Goal: Find specific page/section: Find specific page/section

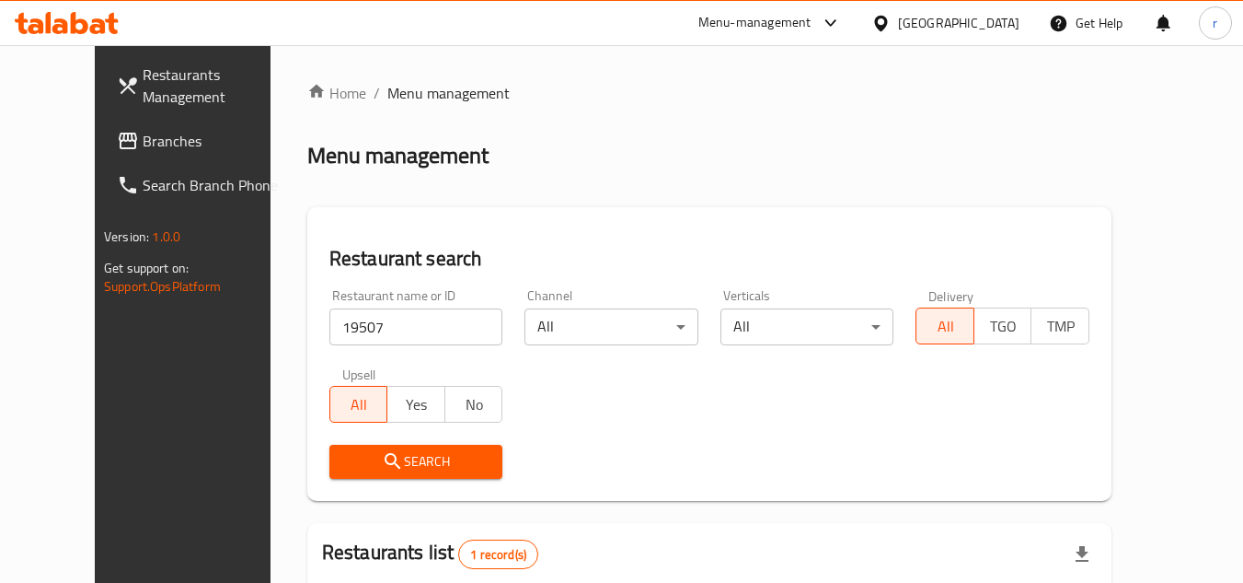
scroll to position [223, 0]
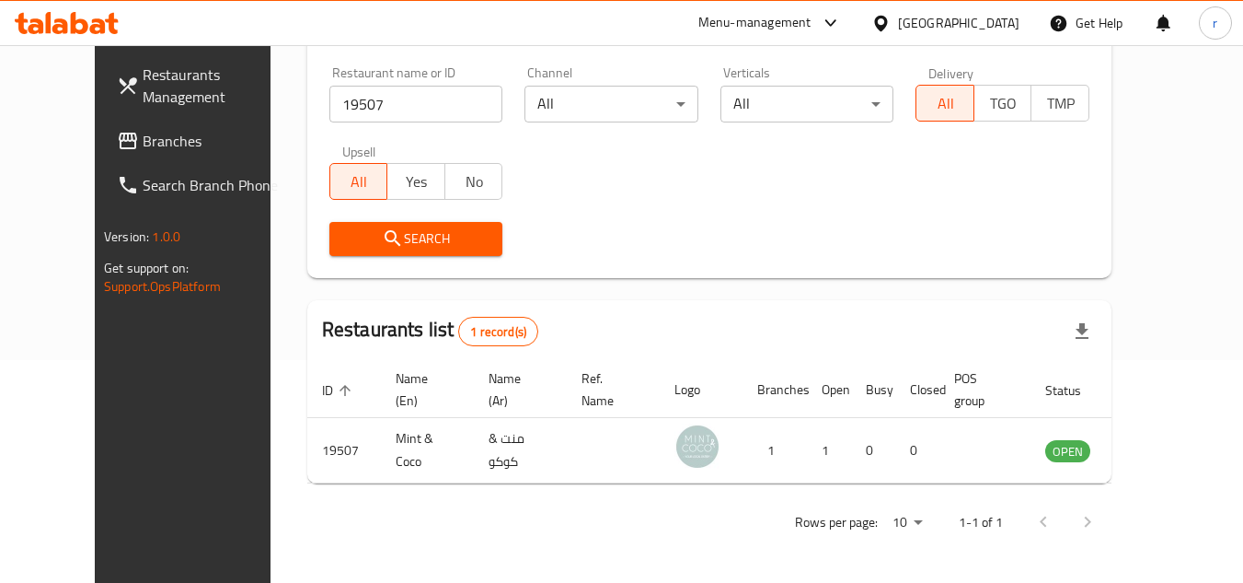
drag, startPoint x: 991, startPoint y: 24, endPoint x: 1023, endPoint y: 52, distance: 43.0
click at [991, 24] on div "[GEOGRAPHIC_DATA]" at bounding box center [958, 23] width 121 height 20
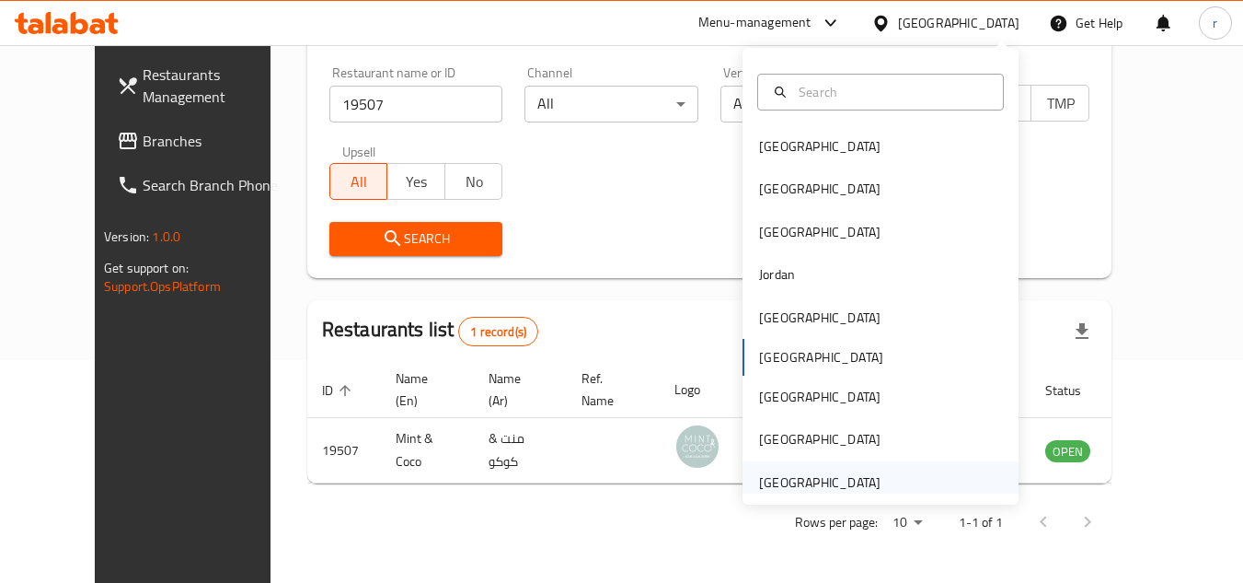
click at [850, 472] on div "[GEOGRAPHIC_DATA]" at bounding box center [819, 482] width 121 height 20
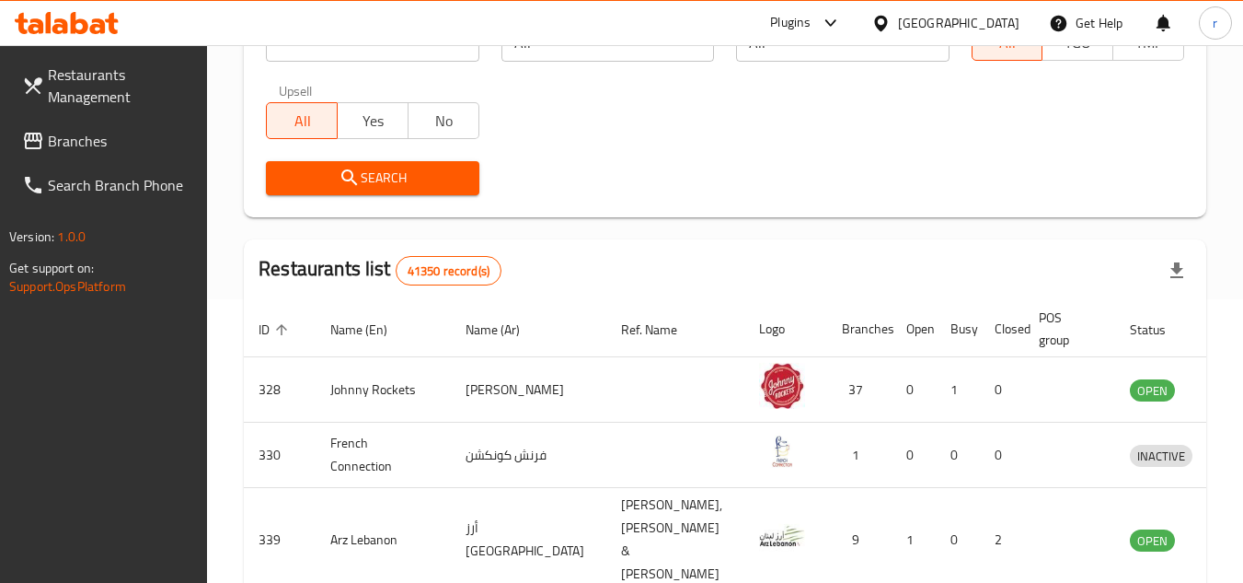
scroll to position [315, 0]
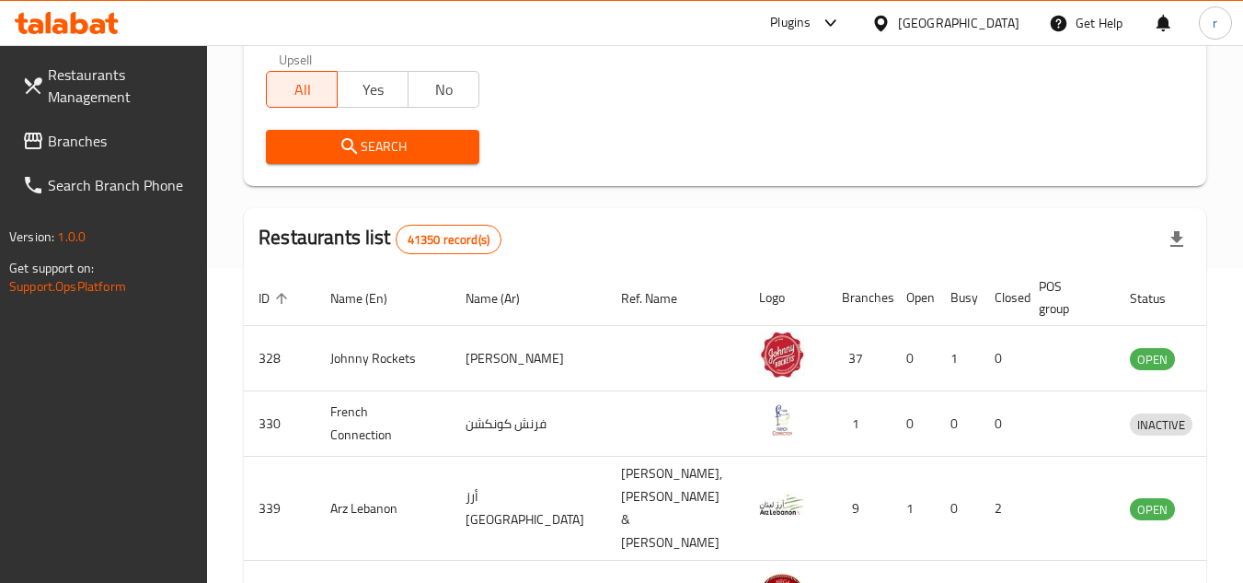
click at [72, 140] on span "Branches" at bounding box center [120, 141] width 145 height 22
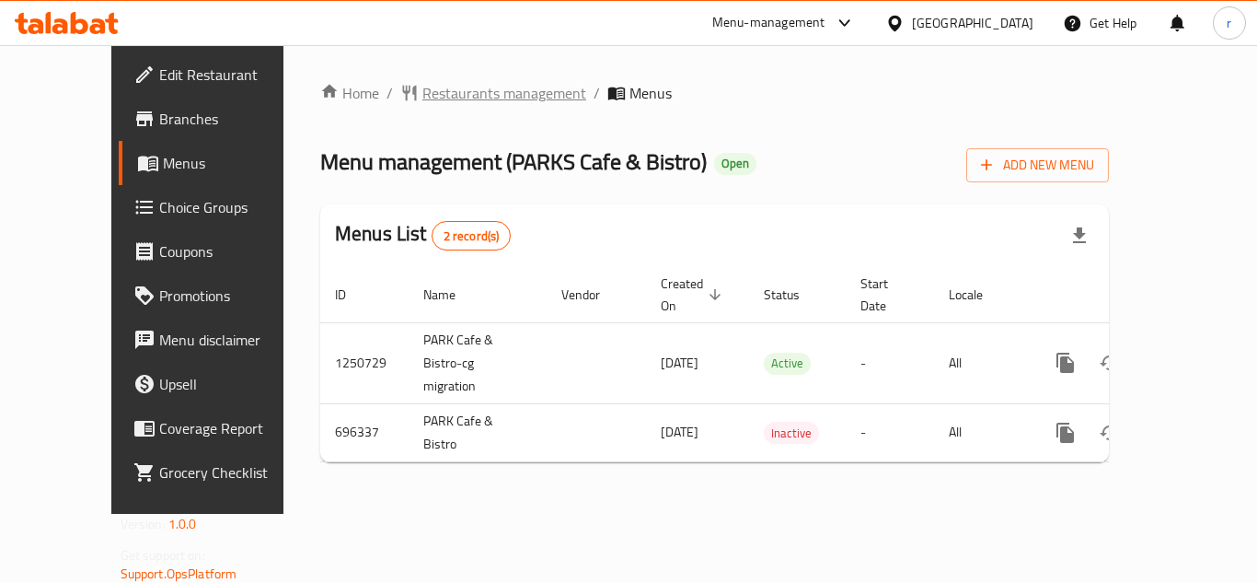
click at [456, 98] on span "Restaurants management" at bounding box center [504, 93] width 164 height 22
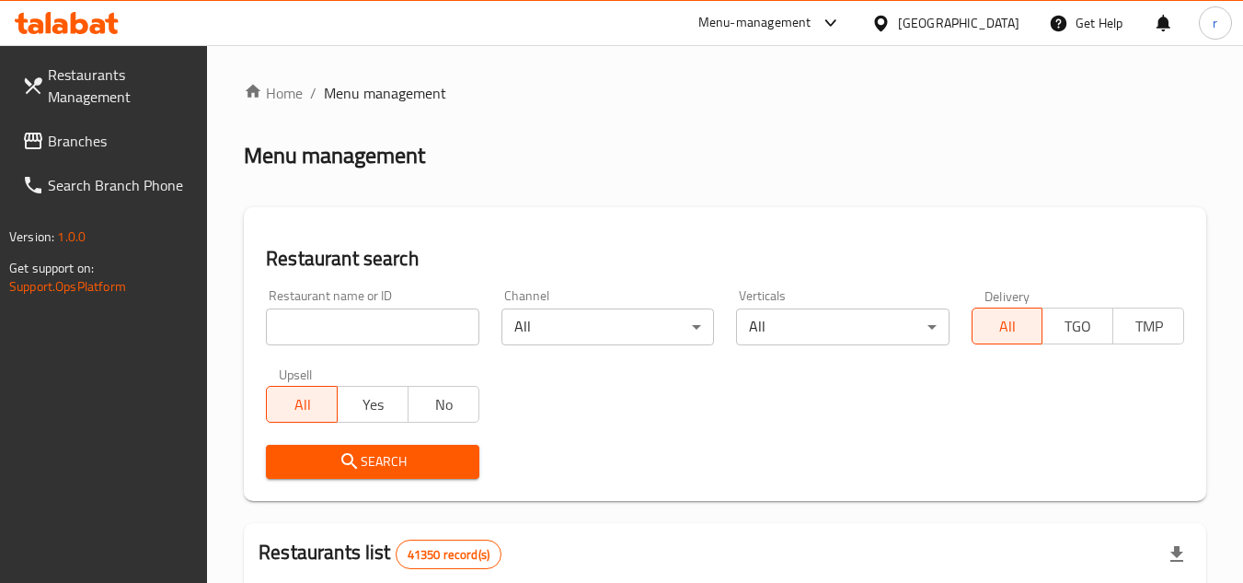
click at [394, 317] on input "search" at bounding box center [372, 326] width 213 height 37
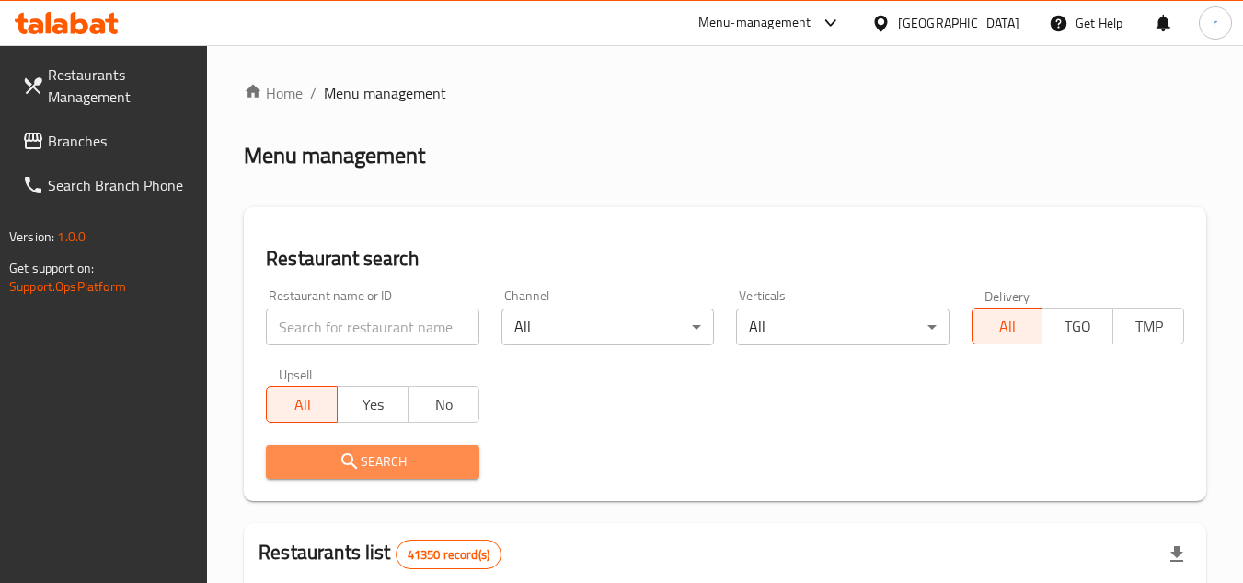
click at [310, 467] on span "Search" at bounding box center [372, 461] width 183 height 23
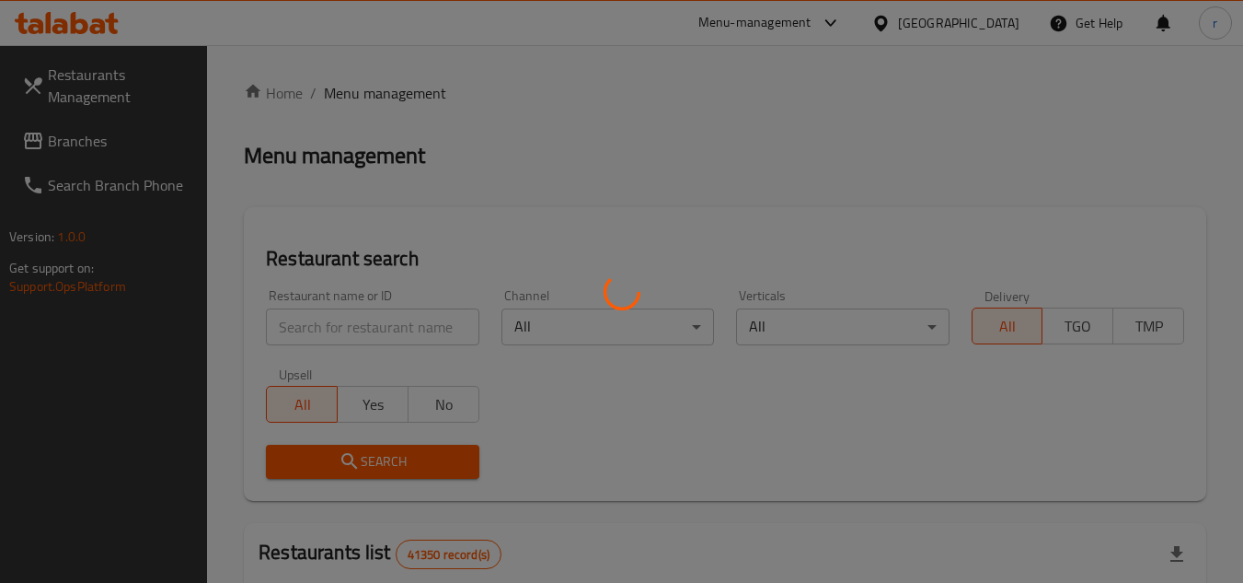
click at [355, 318] on div at bounding box center [621, 291] width 1243 height 583
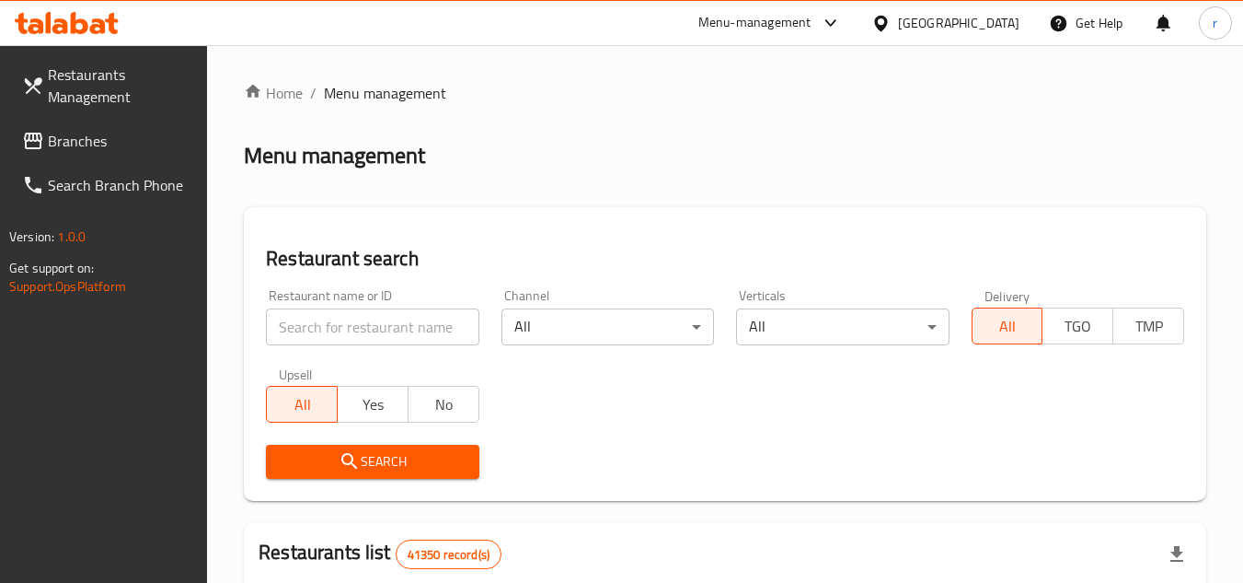
click at [379, 324] on input "search" at bounding box center [372, 326] width 213 height 37
drag, startPoint x: 329, startPoint y: 299, endPoint x: 329, endPoint y: 322, distance: 23.0
click at [329, 299] on div "Restaurant name or ID Restaurant name or ID" at bounding box center [372, 317] width 213 height 56
click at [328, 327] on input "search" at bounding box center [372, 326] width 213 height 37
paste input "643893"
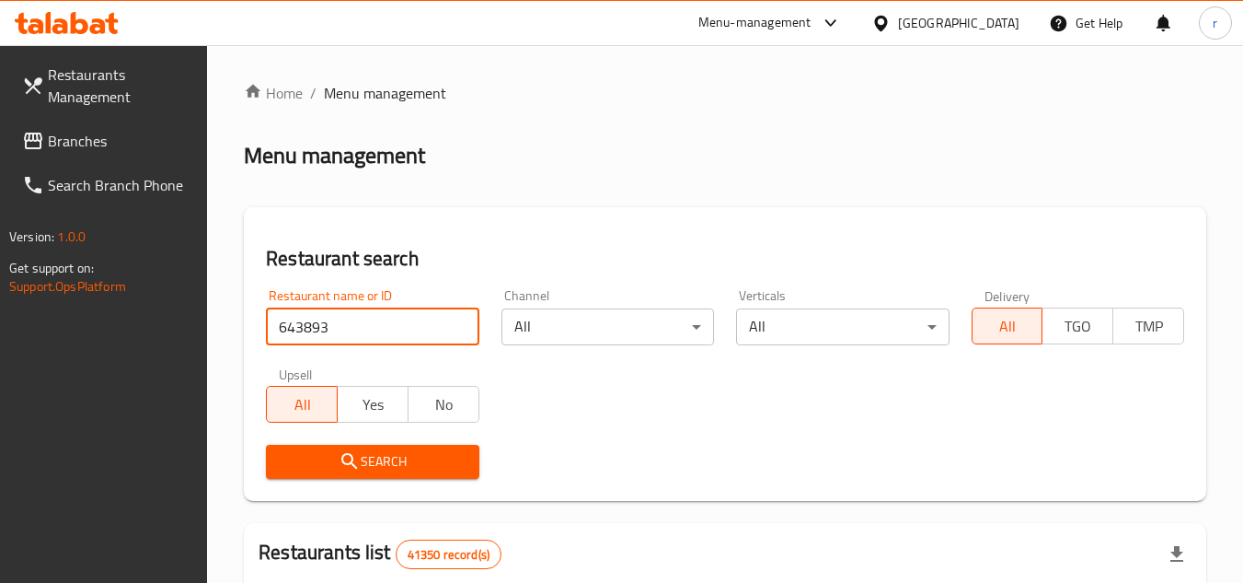
type input "643893"
click at [307, 466] on span "Search" at bounding box center [372, 461] width 183 height 23
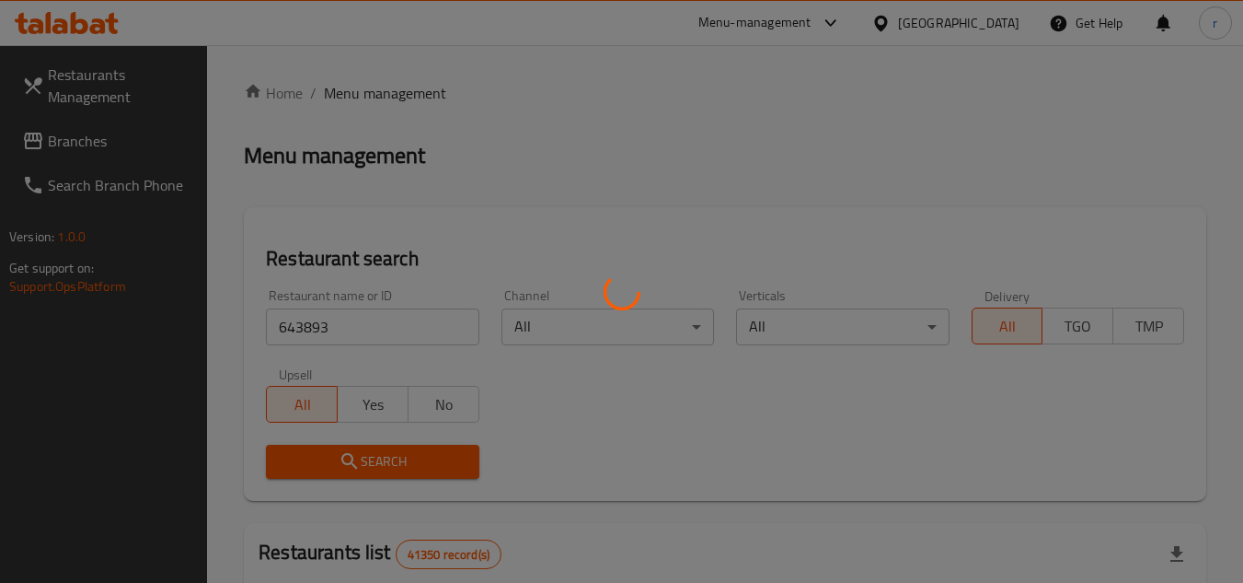
click at [310, 462] on div at bounding box center [621, 291] width 1243 height 583
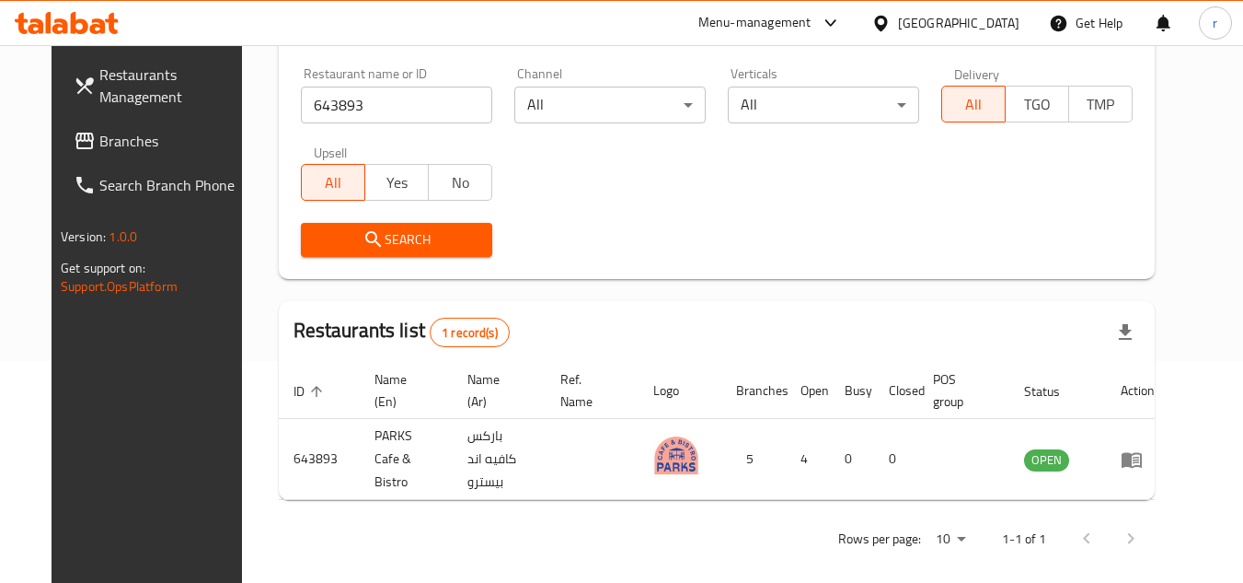
scroll to position [223, 0]
click at [958, 29] on div "[GEOGRAPHIC_DATA]" at bounding box center [958, 23] width 121 height 20
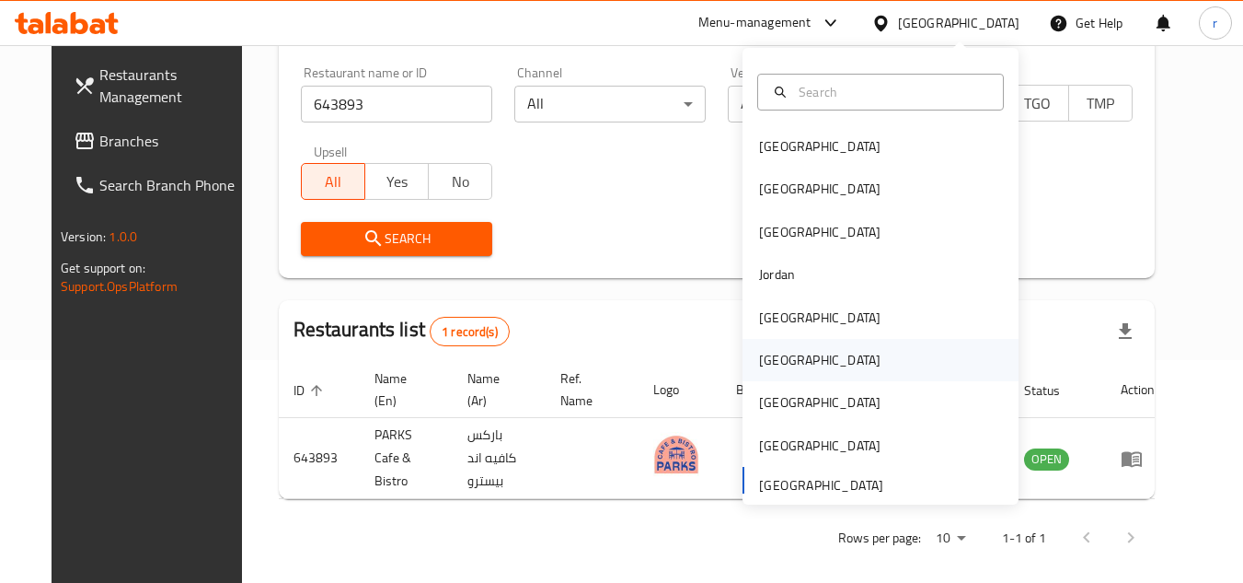
click at [768, 352] on div "[GEOGRAPHIC_DATA]" at bounding box center [819, 360] width 121 height 20
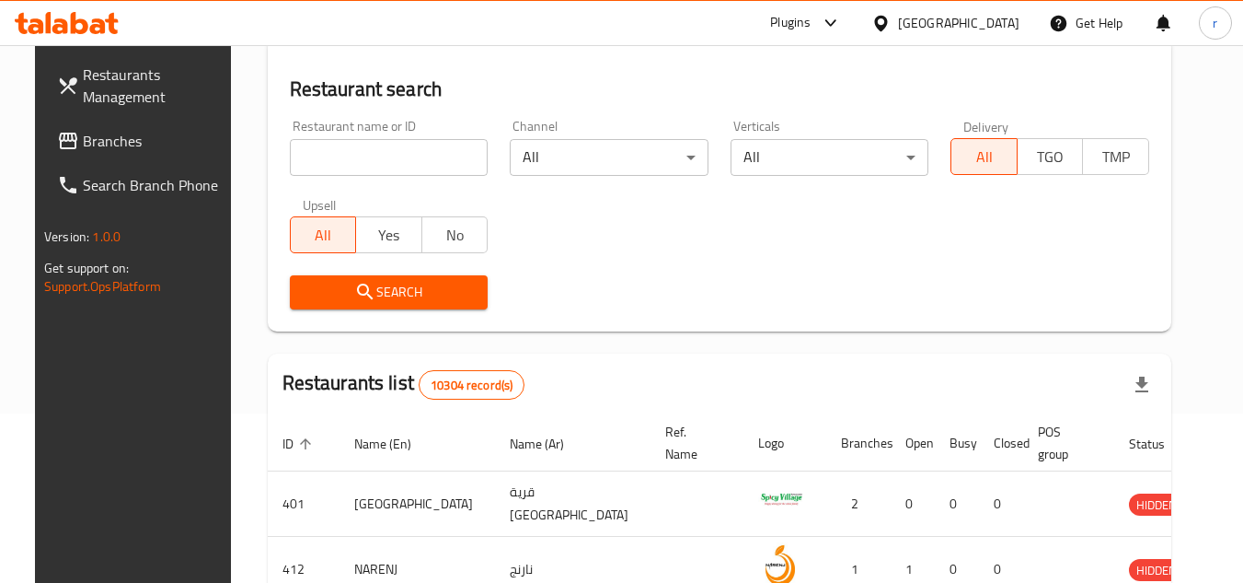
scroll to position [223, 0]
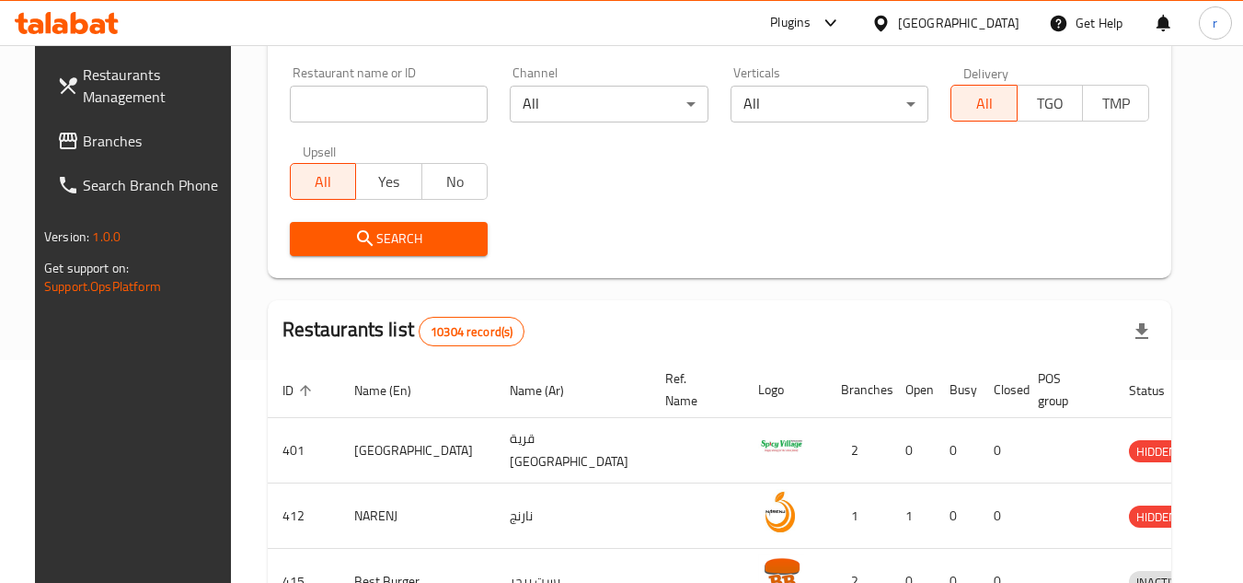
click at [83, 147] on span "Branches" at bounding box center [155, 141] width 145 height 22
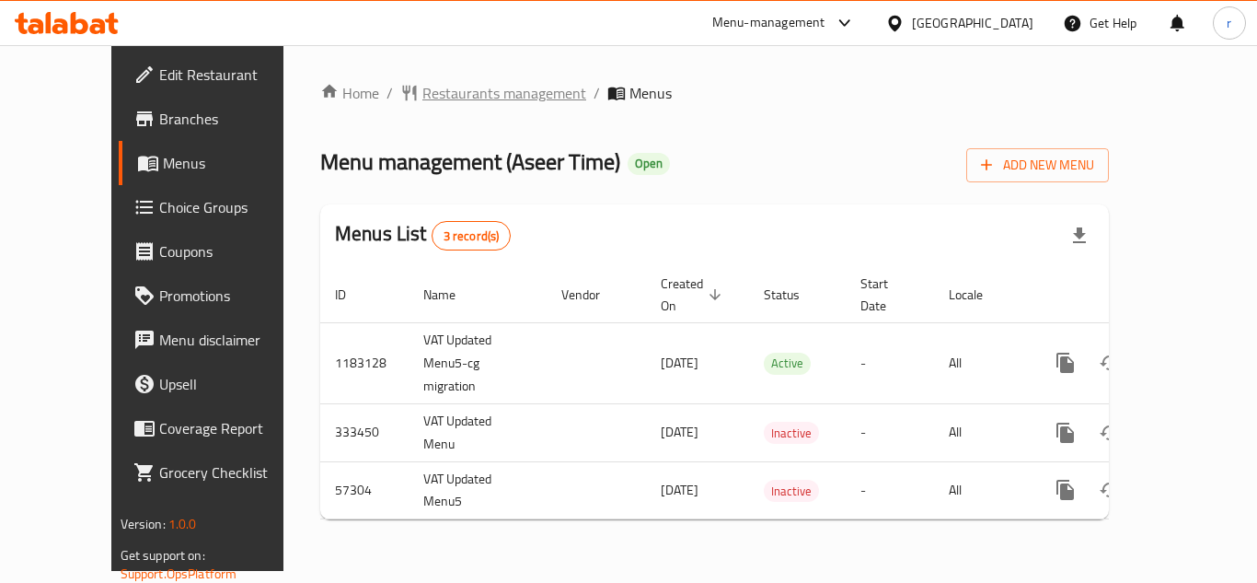
click at [444, 98] on span "Restaurants management" at bounding box center [504, 93] width 164 height 22
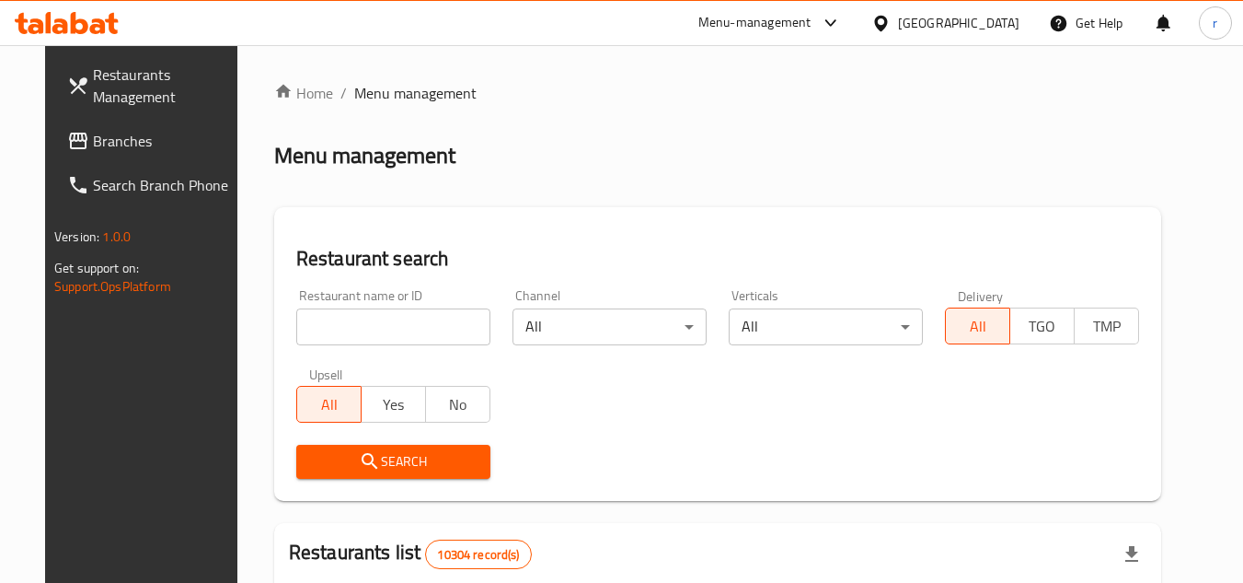
click at [313, 313] on div at bounding box center [621, 291] width 1243 height 583
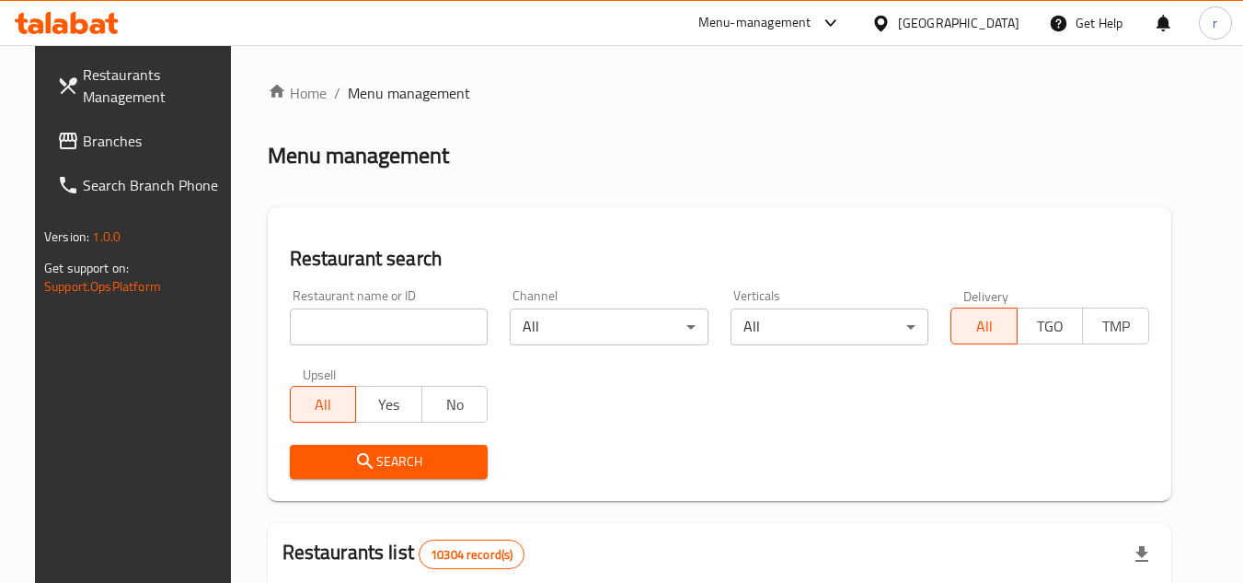
click at [313, 313] on input "search" at bounding box center [389, 326] width 199 height 37
paste input "27994"
type input "27994"
click at [290, 454] on button "Search" at bounding box center [389, 461] width 199 height 34
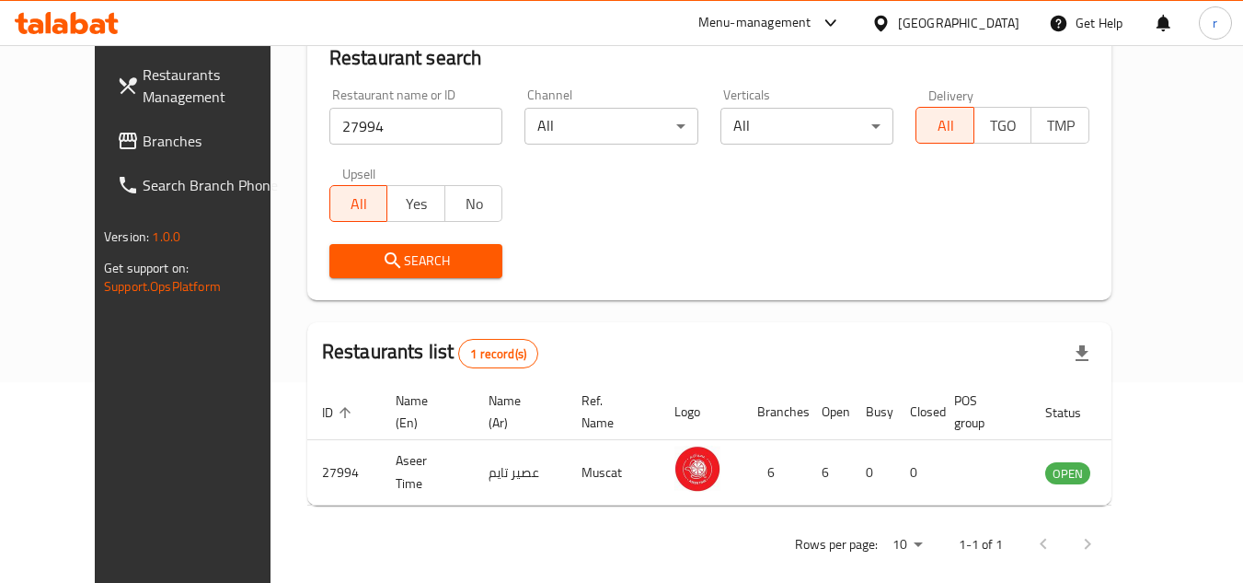
scroll to position [223, 0]
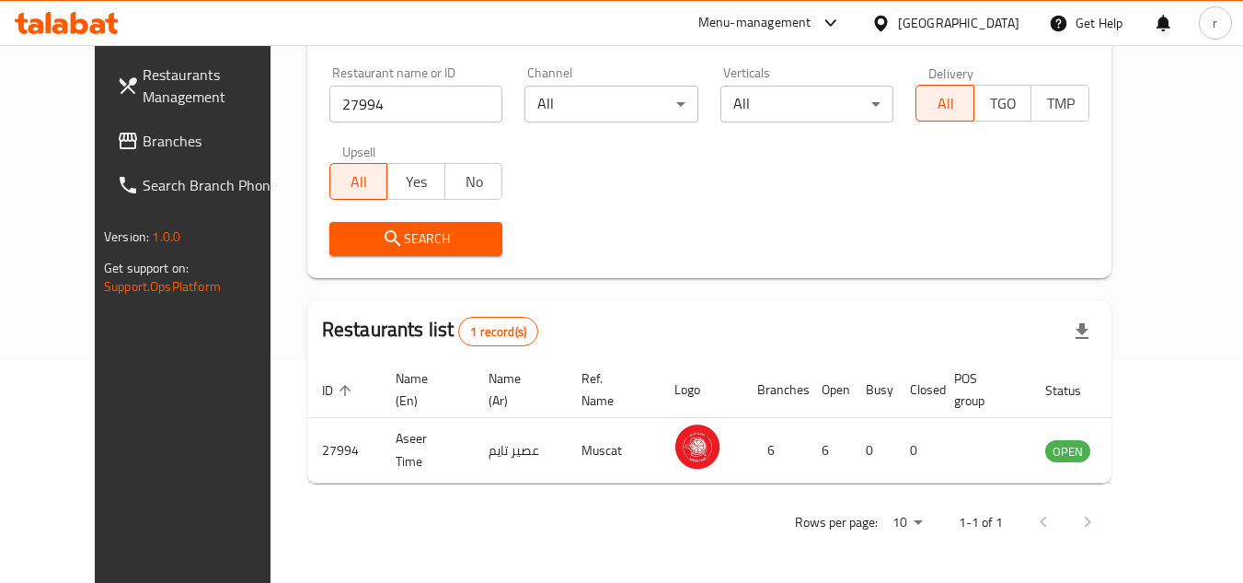
click at [999, 18] on div "[GEOGRAPHIC_DATA]" at bounding box center [958, 23] width 121 height 20
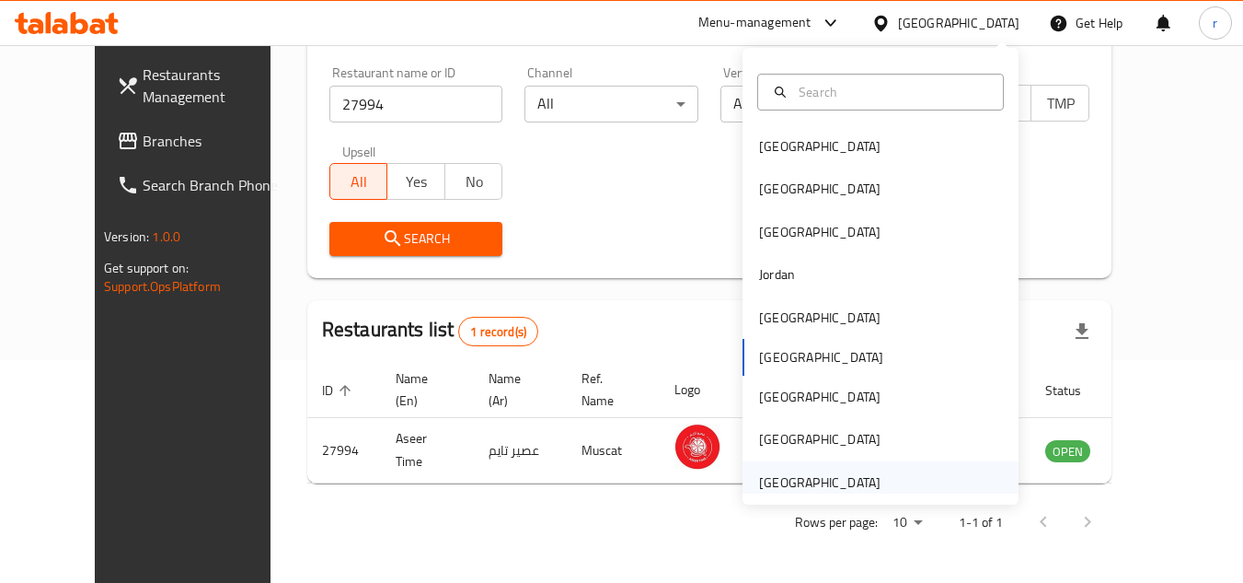
click at [802, 490] on div "[GEOGRAPHIC_DATA]" at bounding box center [819, 482] width 121 height 20
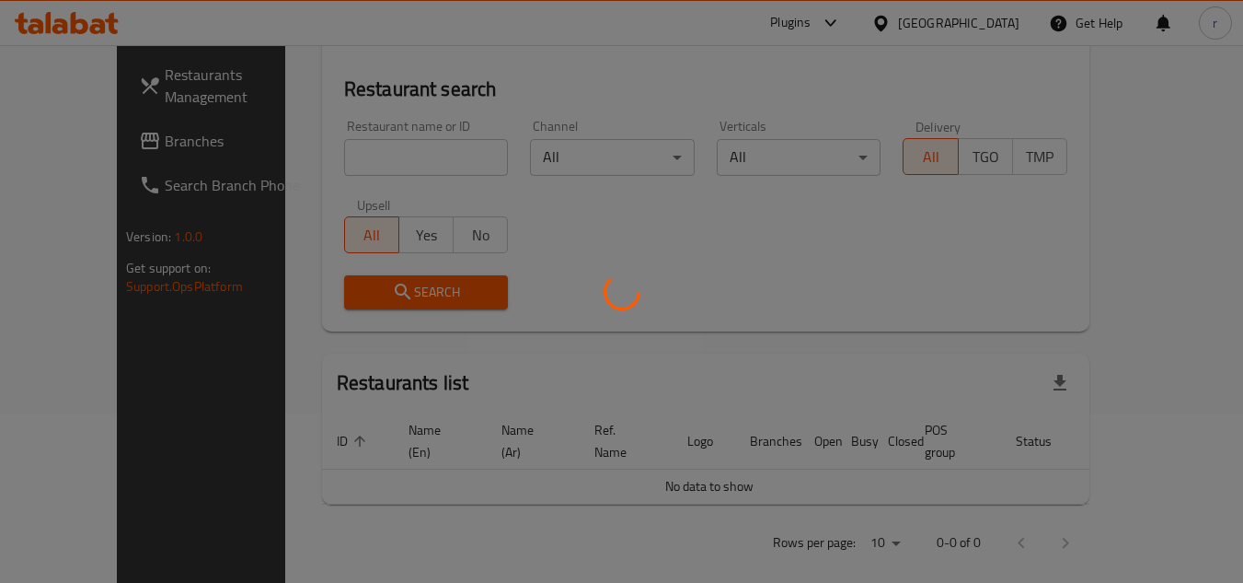
scroll to position [223, 0]
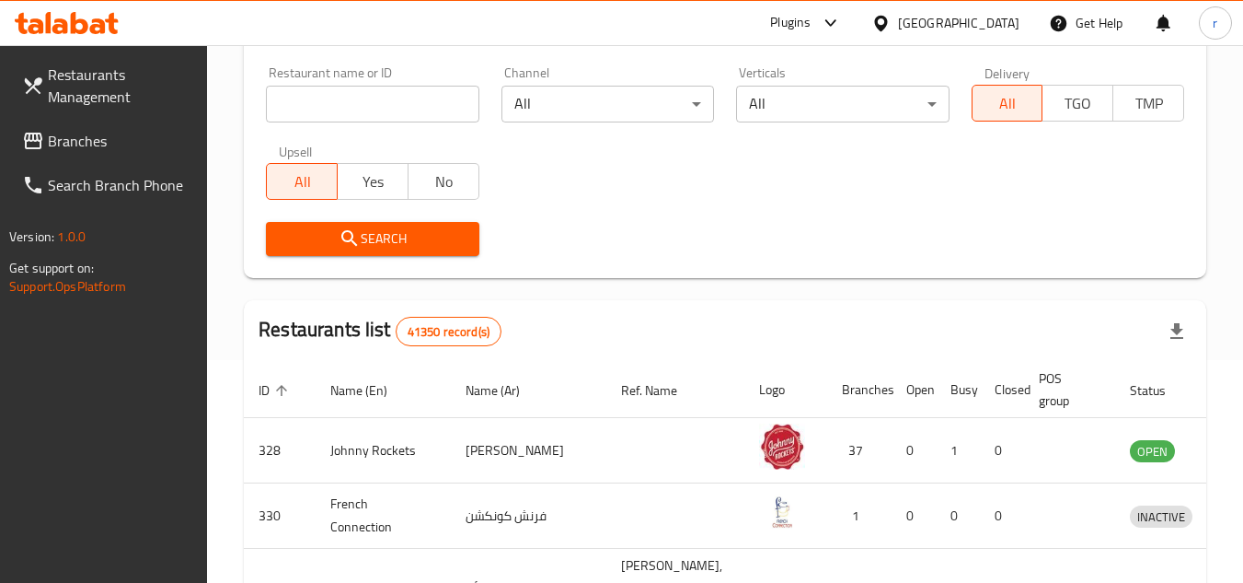
click at [92, 142] on span "Branches" at bounding box center [120, 141] width 145 height 22
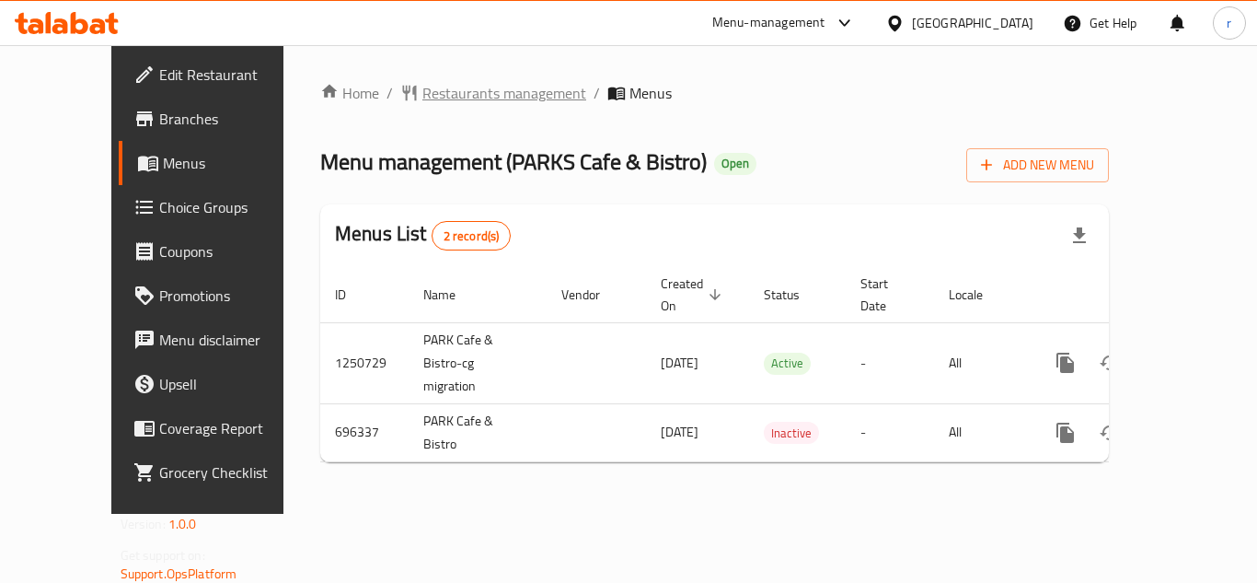
click at [422, 90] on span "Restaurants management" at bounding box center [504, 93] width 164 height 22
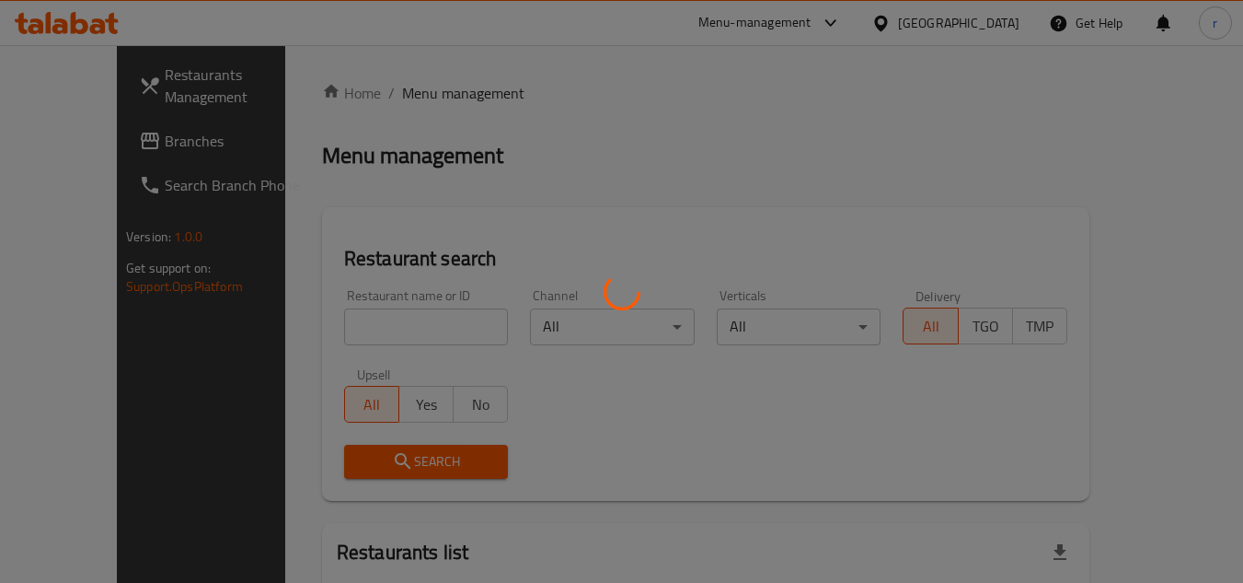
click at [314, 306] on div at bounding box center [621, 291] width 1243 height 583
click at [322, 328] on div at bounding box center [621, 291] width 1243 height 583
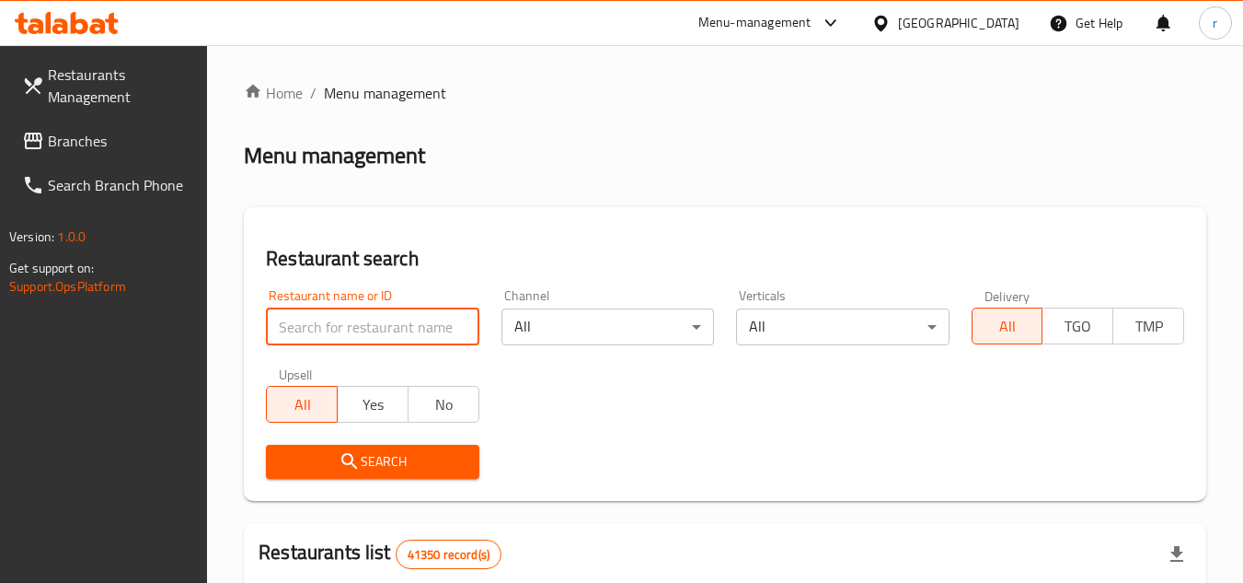
click at [319, 316] on input "search" at bounding box center [372, 326] width 213 height 37
click at [320, 317] on input "search" at bounding box center [372, 326] width 213 height 37
paste input "643893"
type input "643893"
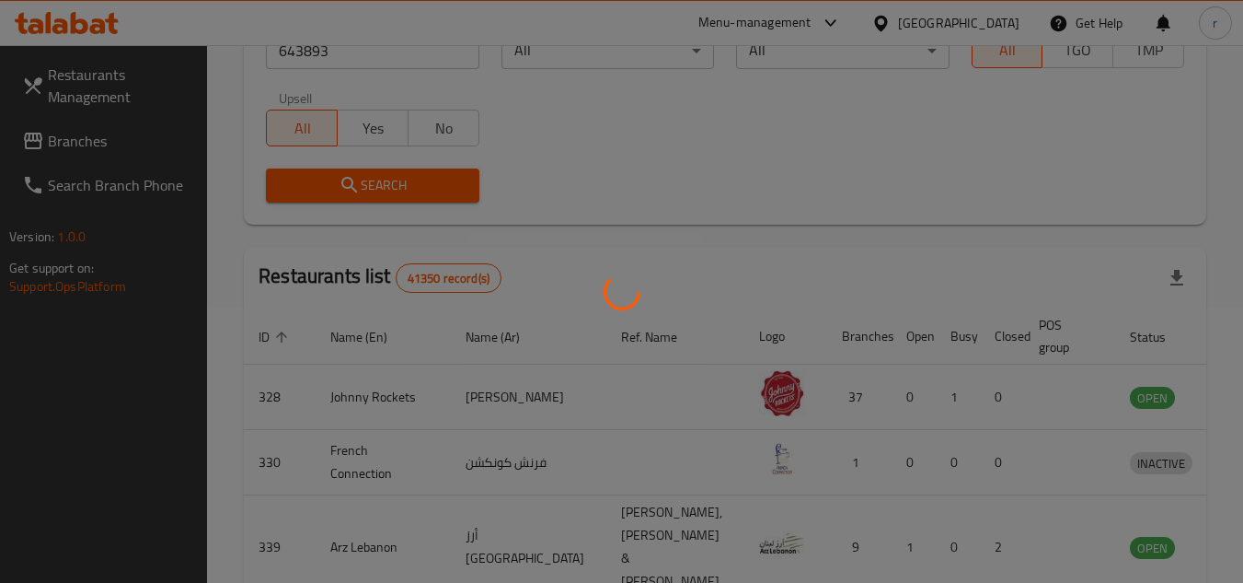
scroll to position [223, 0]
